Goal: Information Seeking & Learning: Understand process/instructions

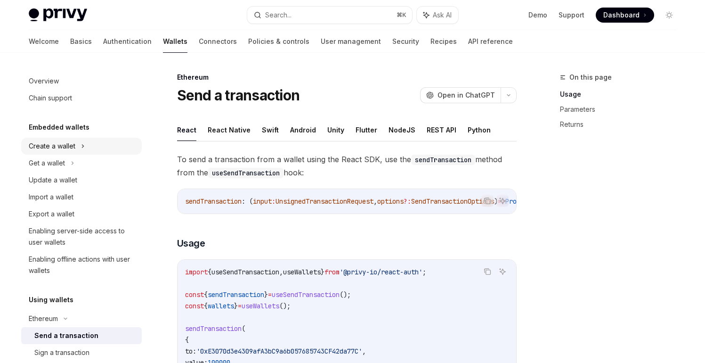
click at [61, 154] on div "Create a wallet" at bounding box center [81, 146] width 121 height 17
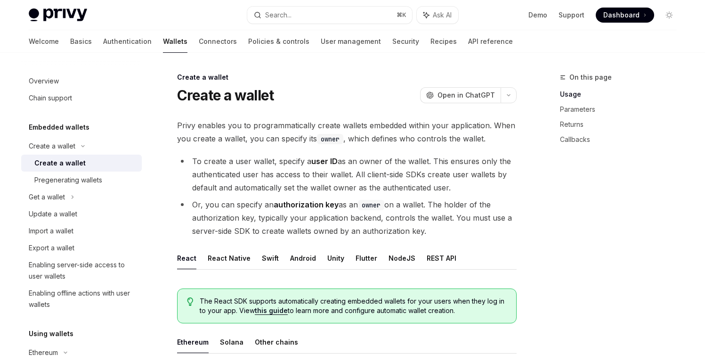
type textarea "*"
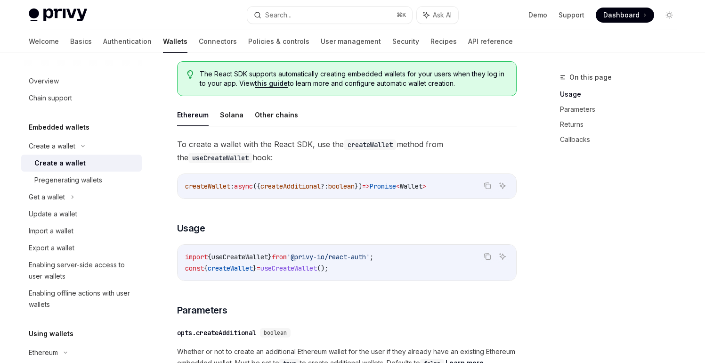
scroll to position [221, 0]
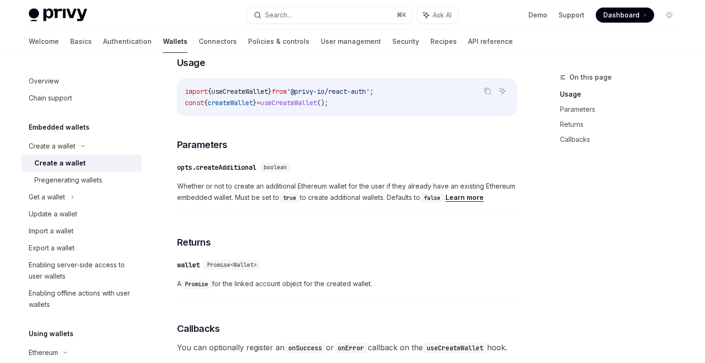
click at [225, 169] on div "opts.createAdditional" at bounding box center [216, 166] width 79 height 9
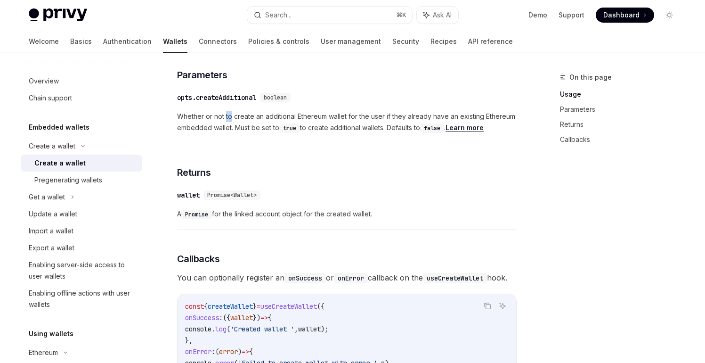
click at [225, 169] on div "To create a wallet with the React SDK, use the createWallet method from the use…" at bounding box center [347, 207] width 340 height 609
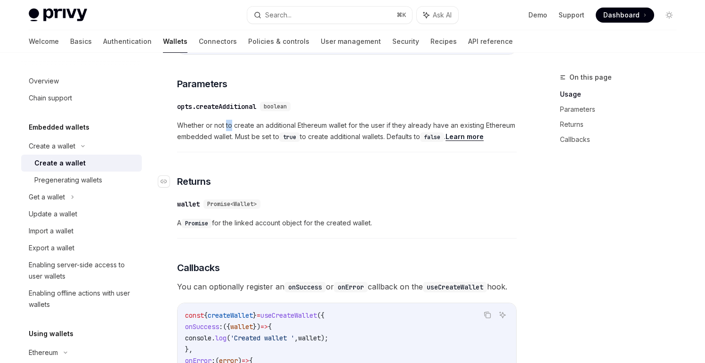
scroll to position [449, 0]
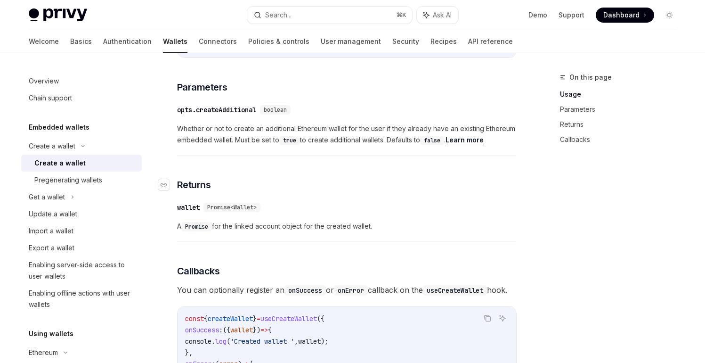
click at [335, 177] on div "To create a wallet with the React SDK, use the createWallet method from the use…" at bounding box center [347, 219] width 340 height 609
click at [232, 110] on div "opts.createAdditional" at bounding box center [216, 109] width 79 height 9
drag, startPoint x: 200, startPoint y: 111, endPoint x: 254, endPoint y: 111, distance: 53.7
click at [254, 111] on div "opts.createAdditional" at bounding box center [216, 109] width 79 height 9
click at [411, 89] on h3 "​ Parameters" at bounding box center [347, 87] width 340 height 13
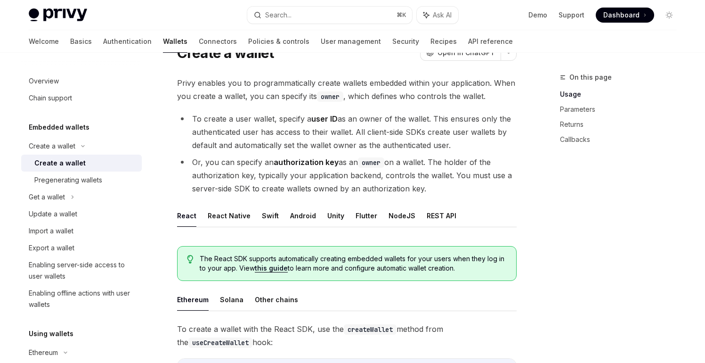
scroll to position [0, 0]
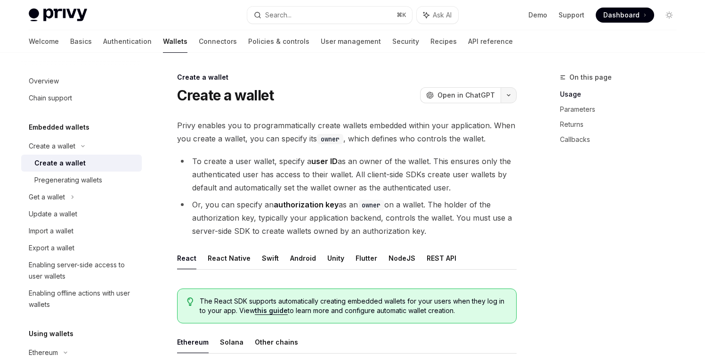
click at [505, 89] on button "button" at bounding box center [509, 95] width 16 height 16
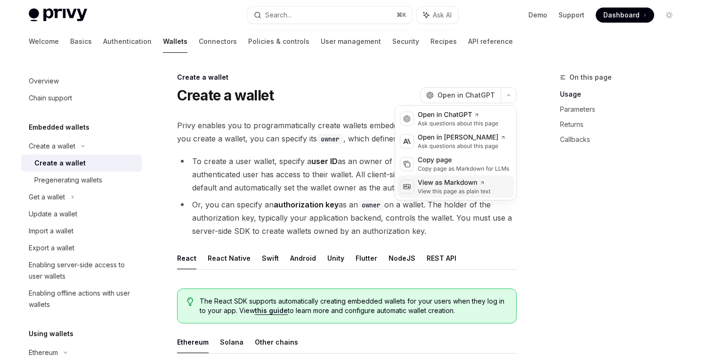
click at [472, 184] on div "View as Markdown" at bounding box center [454, 182] width 73 height 9
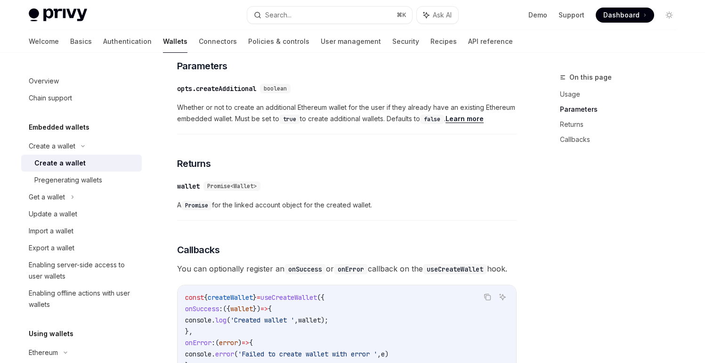
scroll to position [472, 0]
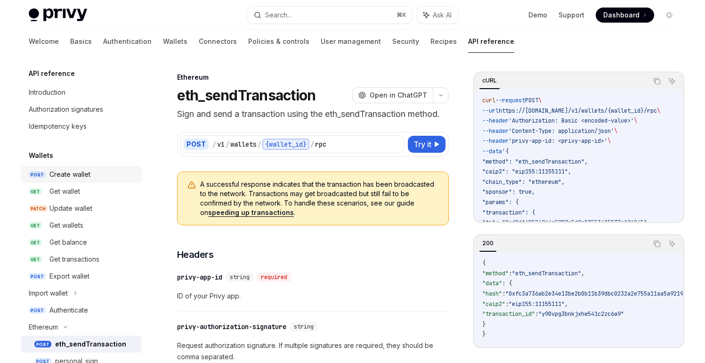
click at [77, 174] on div "Create wallet" at bounding box center [69, 174] width 41 height 11
type textarea "*"
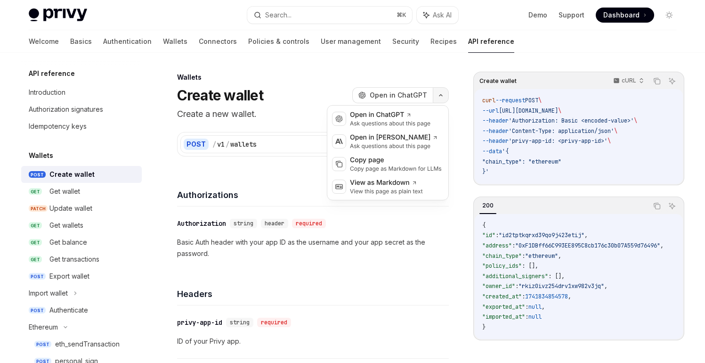
click at [441, 92] on button "button" at bounding box center [441, 95] width 16 height 16
click at [414, 192] on div "View this page as plain text" at bounding box center [386, 191] width 73 height 8
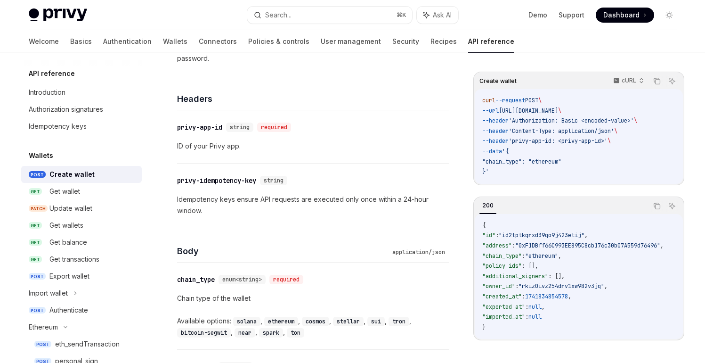
scroll to position [196, 0]
